Goal: Task Accomplishment & Management: Use online tool/utility

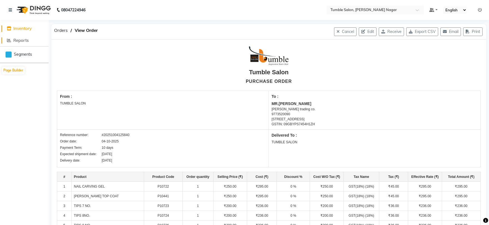
drag, startPoint x: 0, startPoint y: 0, endPoint x: 26, endPoint y: 43, distance: 50.3
click at [26, 43] on link "Reports" at bounding box center [24, 40] width 46 height 6
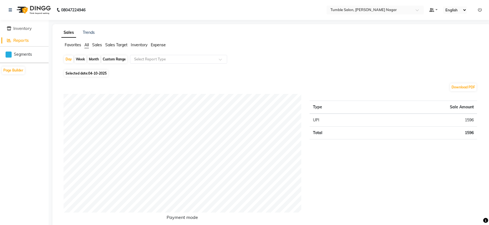
click at [123, 59] on div "Custom Range" at bounding box center [114, 60] width 26 height 8
select select "10"
select select "2025"
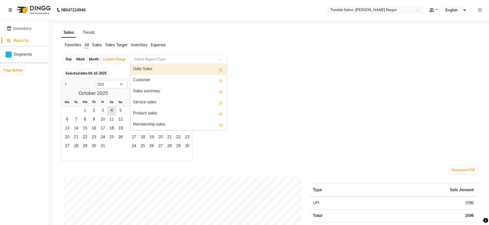
click at [153, 59] on input "text" at bounding box center [173, 60] width 80 height 6
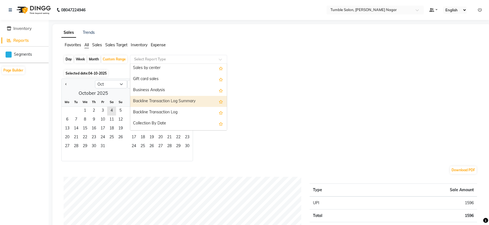
scroll to position [154, 0]
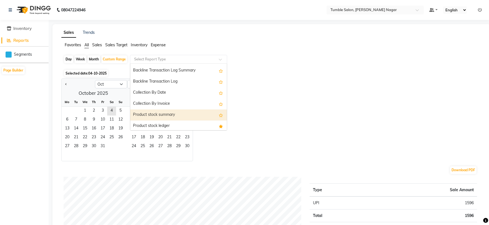
click at [161, 115] on div "Product stock summary" at bounding box center [178, 115] width 97 height 11
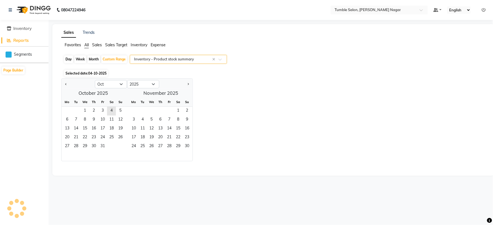
select select "full_report"
select select "csv"
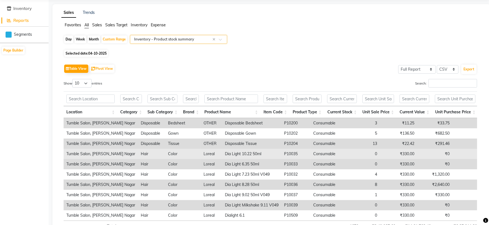
scroll to position [31, 0]
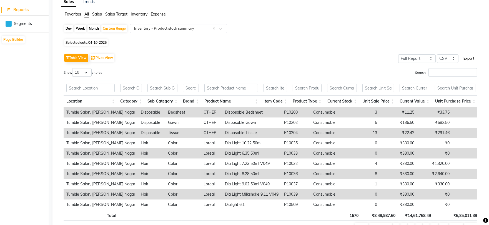
click at [464, 58] on button "Export" at bounding box center [468, 58] width 15 height 9
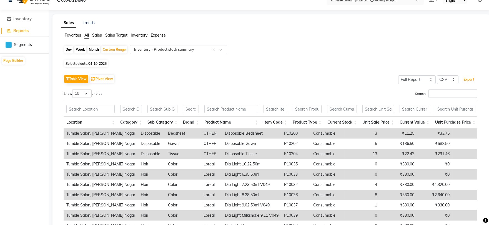
scroll to position [0, 0]
